Goal: Information Seeking & Learning: Learn about a topic

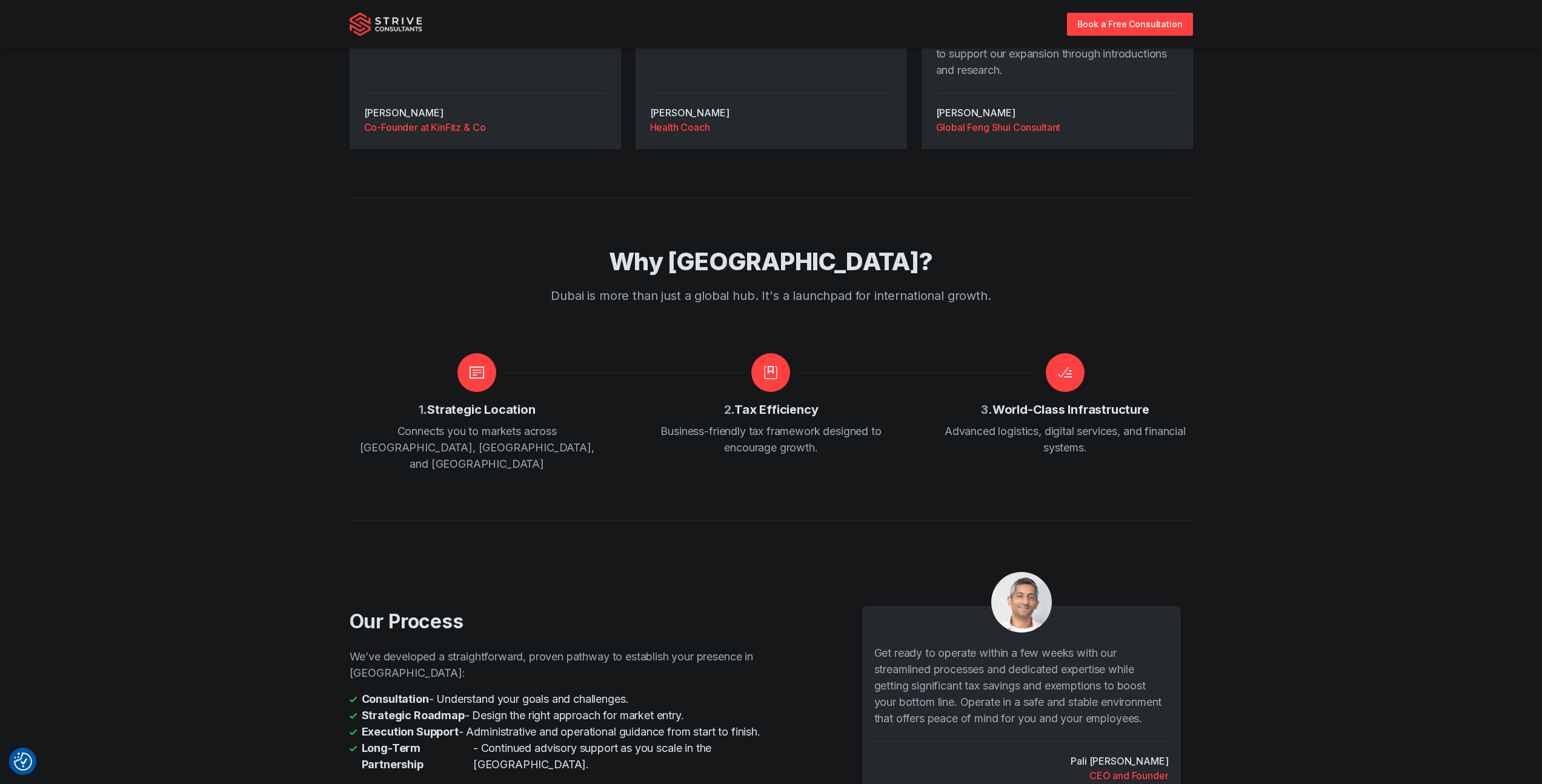
scroll to position [2165, 0]
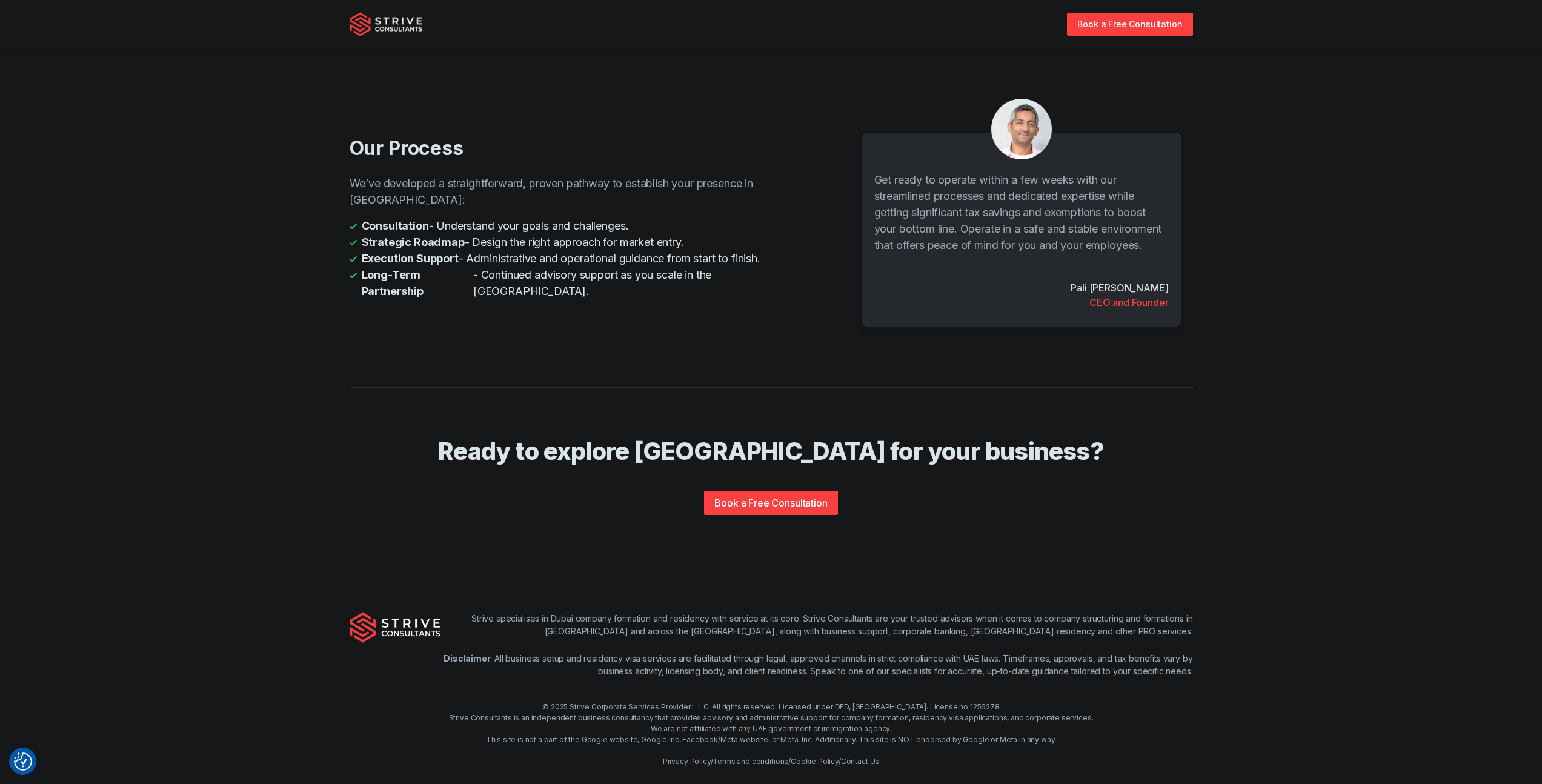
scroll to position [2198, 0]
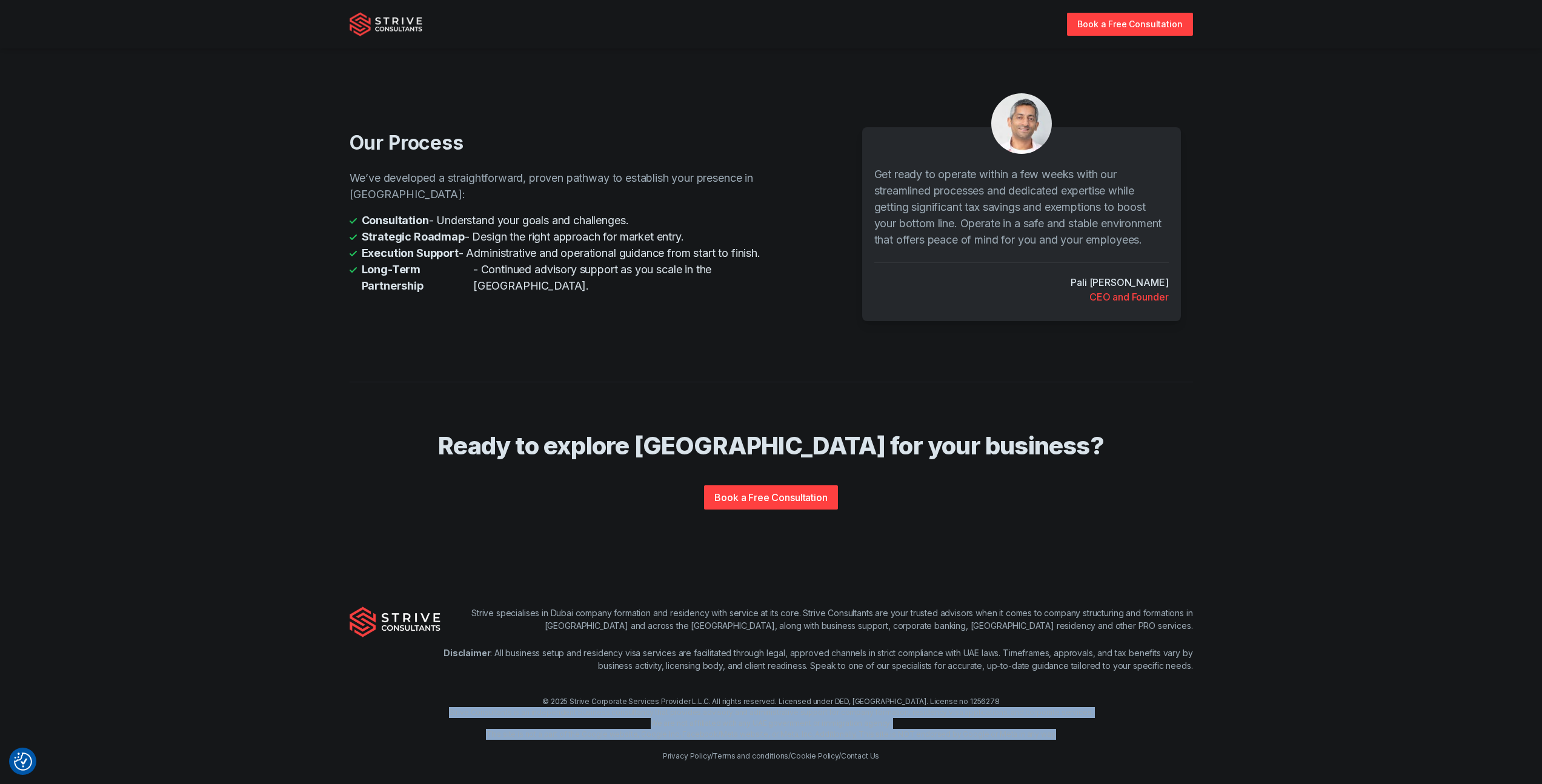
drag, startPoint x: 1078, startPoint y: 718, endPoint x: 1343, endPoint y: 700, distance: 265.6
click at [1343, 700] on div "© 2025 Strive Corporate Services Provider L.L.C. All rights reserved. Licensed …" at bounding box center [771, 728] width 1542 height 66
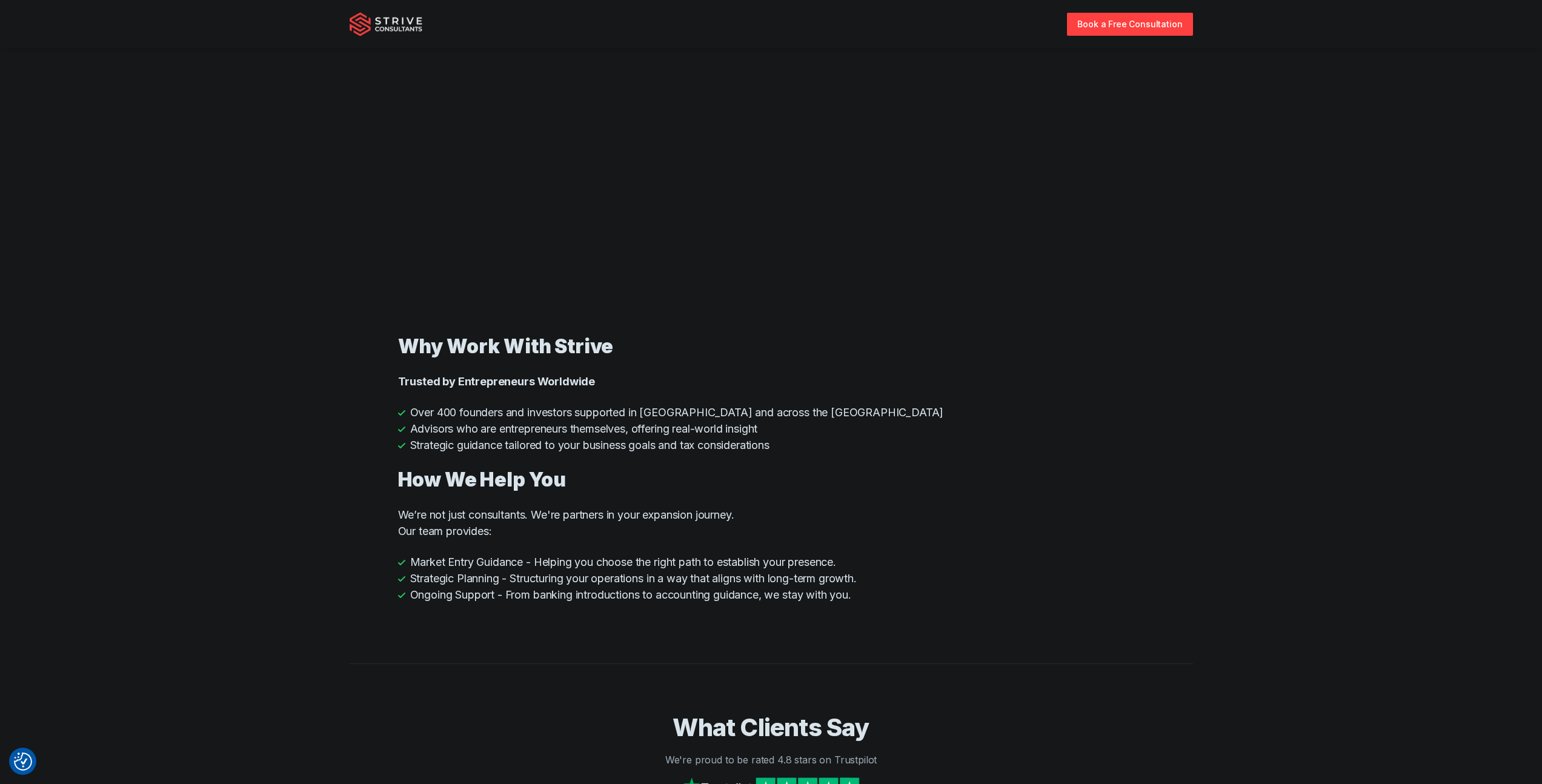
scroll to position [58, 0]
